Goal: Navigation & Orientation: Find specific page/section

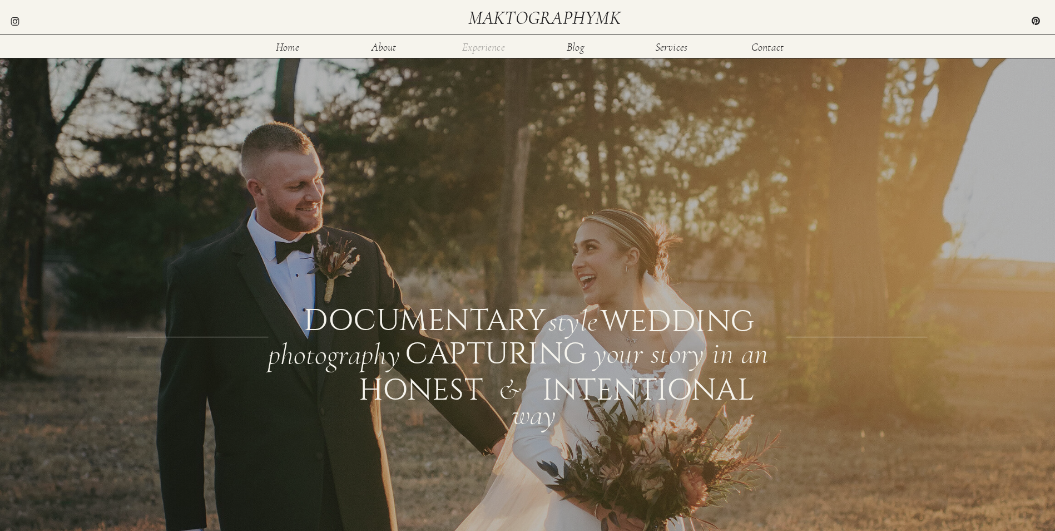
click at [477, 49] on nav "Experience" at bounding box center [484, 46] width 44 height 9
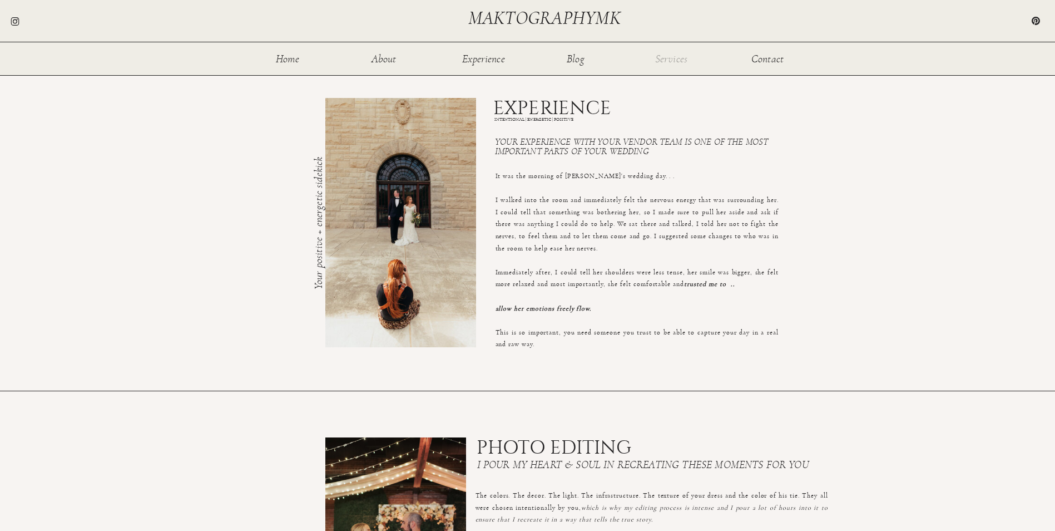
click at [676, 54] on nav "Services" at bounding box center [671, 57] width 36 height 9
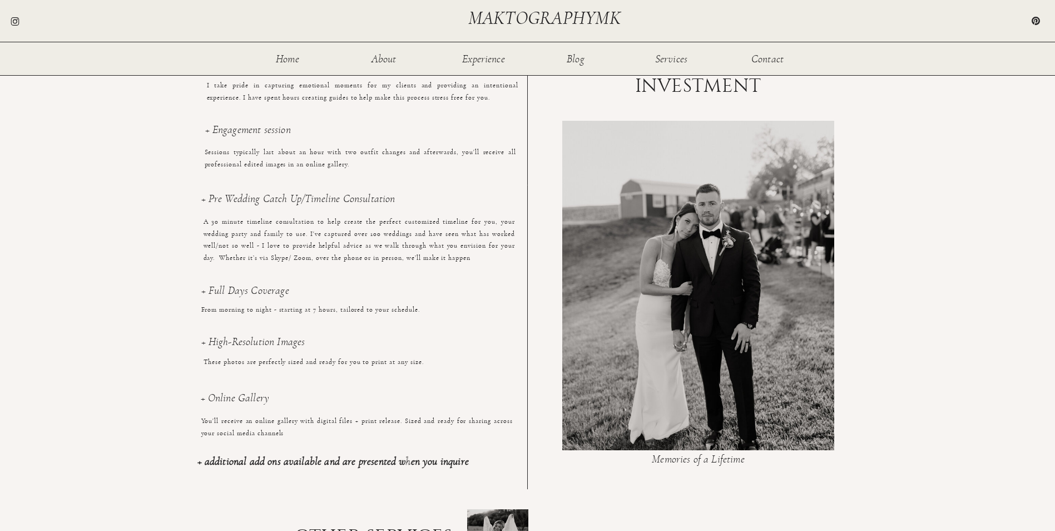
scroll to position [764, 0]
click at [204, 293] on h3 "+ Full Days Coverage" at bounding box center [356, 296] width 311 height 23
click at [200, 293] on div "Home About Experience Services Contact Blog maktographymk This is your day - yo…" at bounding box center [527, 189] width 1055 height 1906
click at [201, 293] on h3 "+ Full Days Coverage" at bounding box center [356, 296] width 311 height 23
drag, startPoint x: 234, startPoint y: 293, endPoint x: 243, endPoint y: 293, distance: 8.9
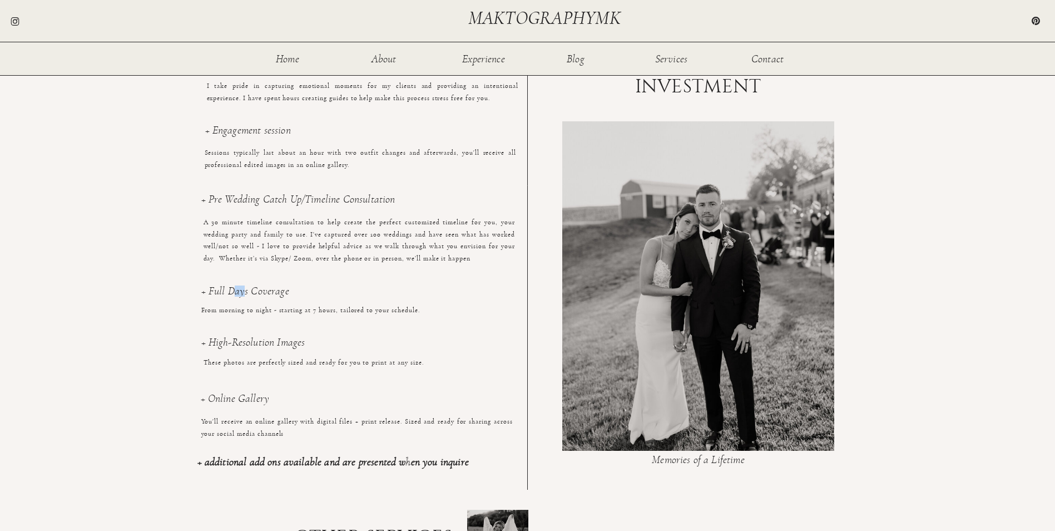
click at [243, 293] on h3 "+ Full Days Coverage" at bounding box center [356, 296] width 311 height 23
drag, startPoint x: 243, startPoint y: 293, endPoint x: 308, endPoint y: 319, distance: 69.8
click at [308, 319] on p "From morning to night - starting at 7 hours, tailored to your schedule." at bounding box center [356, 321] width 311 height 35
click at [235, 345] on h3 "+ High-Resolution Images" at bounding box center [311, 347] width 221 height 23
click at [233, 402] on h3 "+ Online Gallery" at bounding box center [356, 405] width 311 height 25
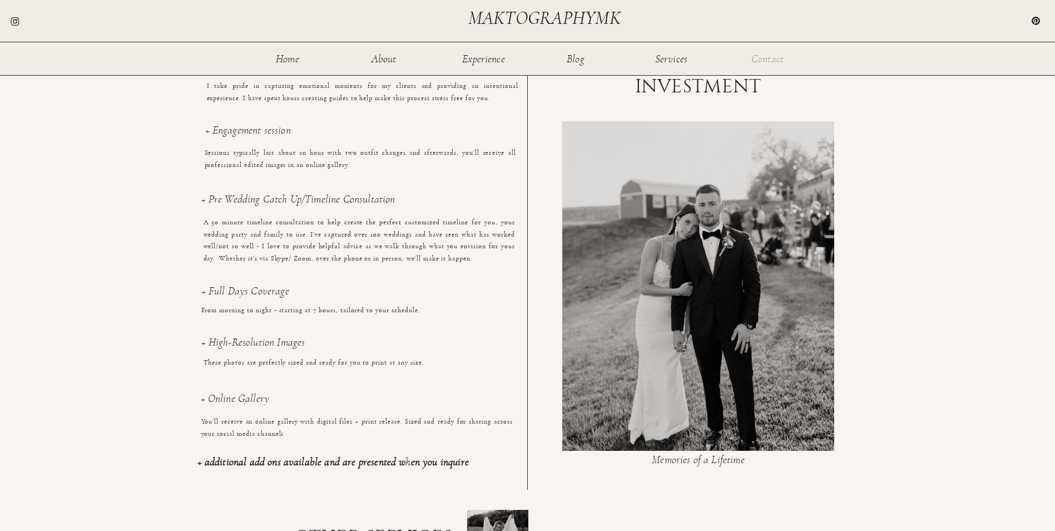
click at [769, 55] on nav "Contact" at bounding box center [768, 57] width 36 height 9
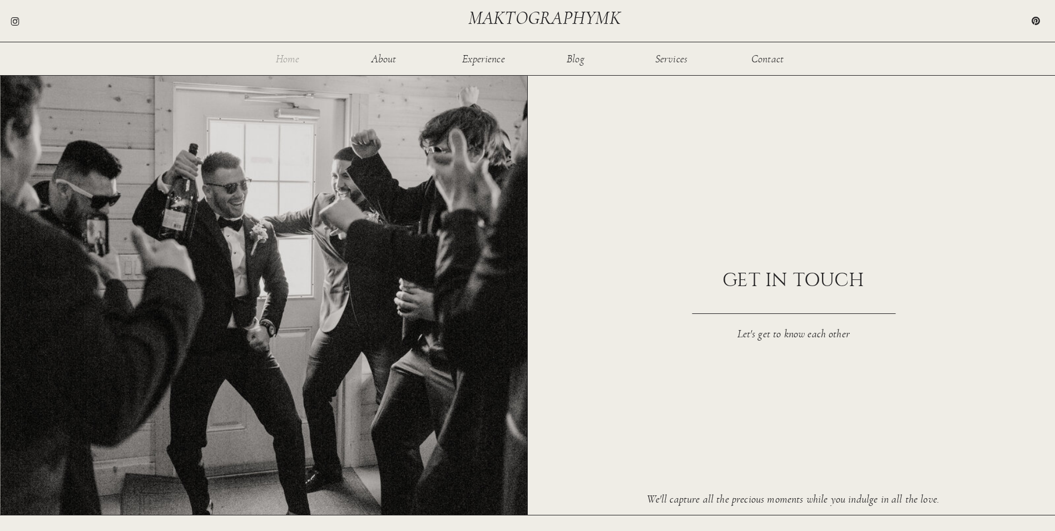
click at [278, 63] on nav "Home" at bounding box center [288, 57] width 36 height 9
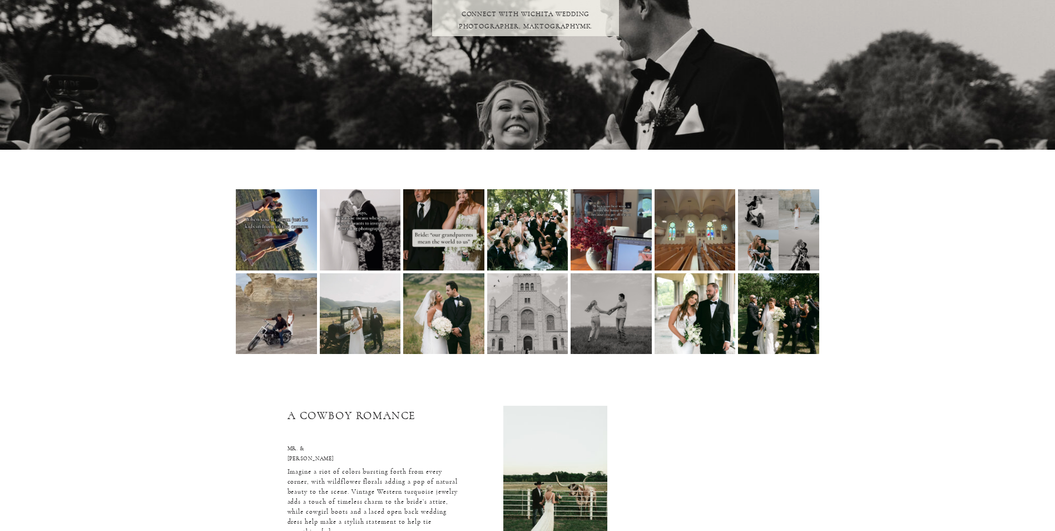
scroll to position [1335, 0]
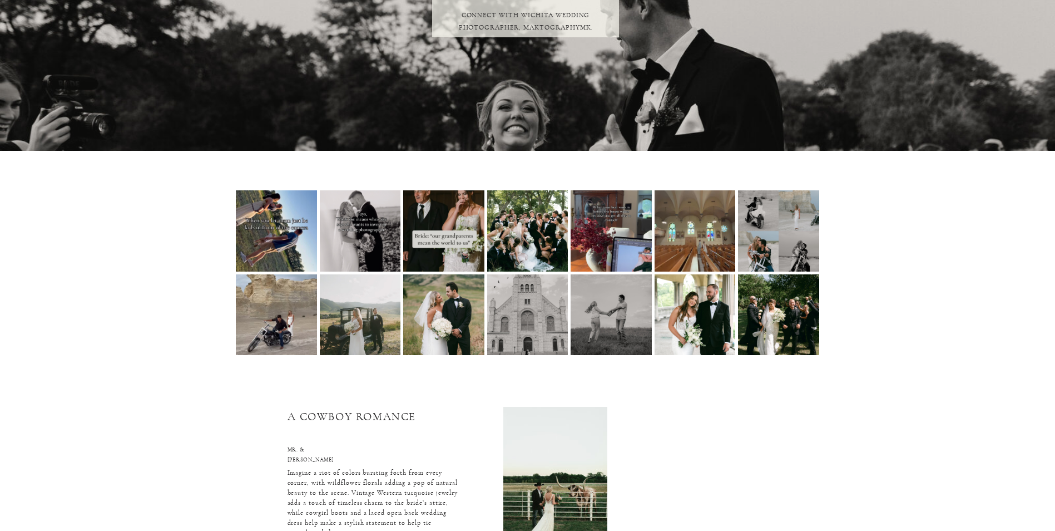
click at [288, 258] on img at bounding box center [276, 230] width 81 height 81
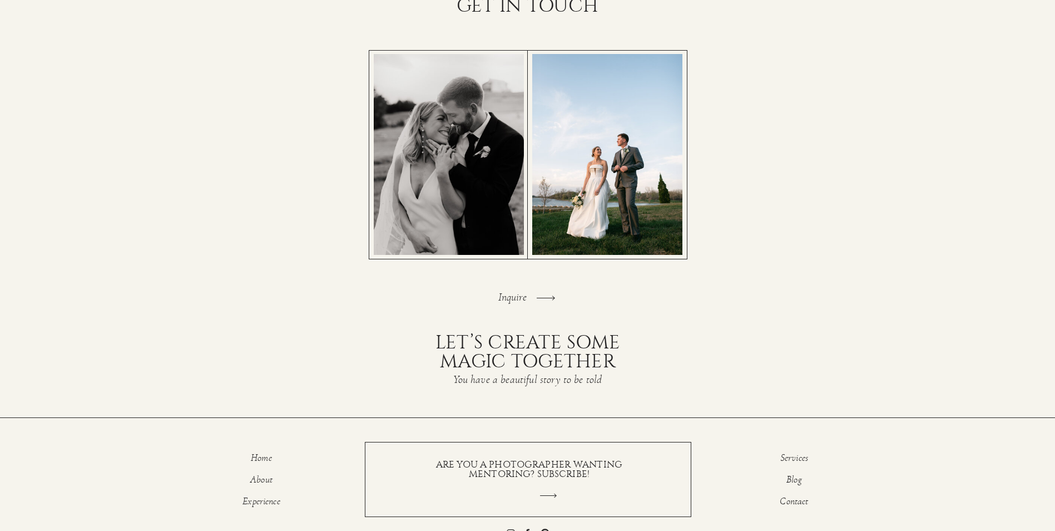
scroll to position [2255, 0]
